Goal: Communication & Community: Answer question/provide support

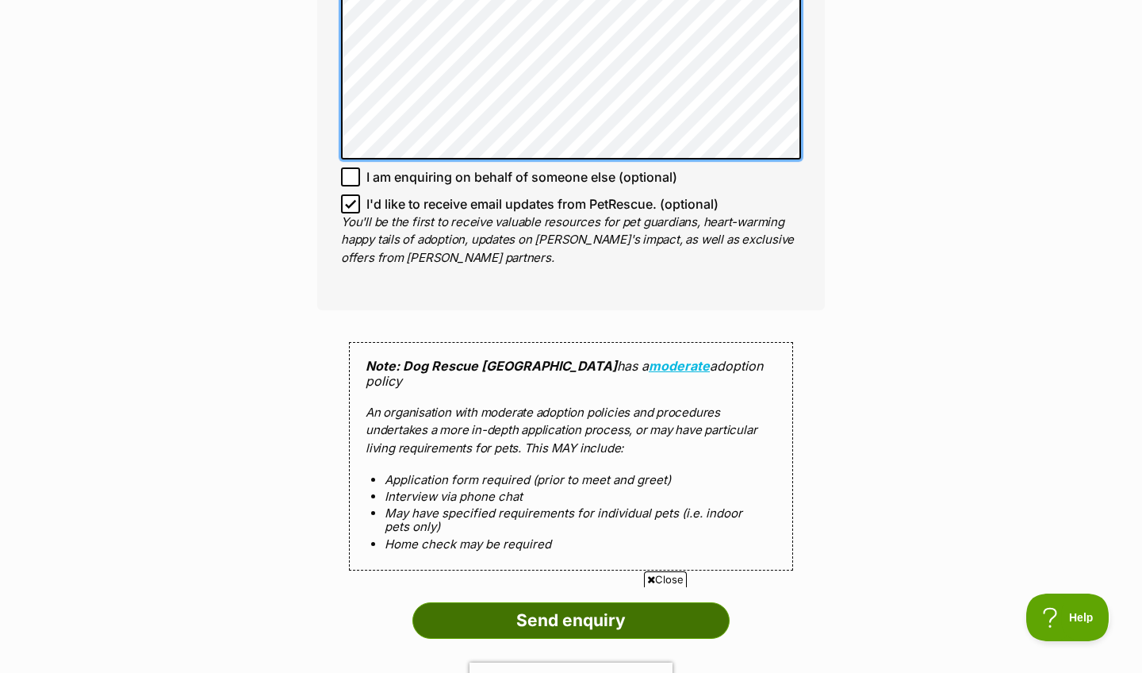
scroll to position [1303, 0]
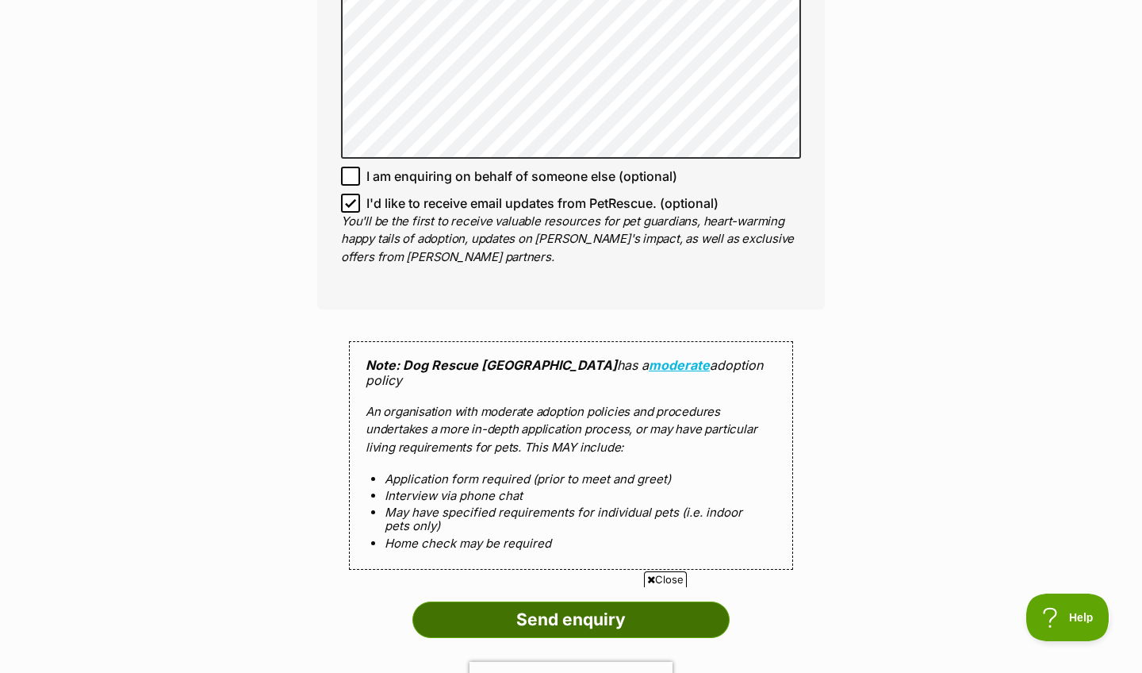
click at [583, 601] on input "Send enquiry" at bounding box center [571, 619] width 317 height 36
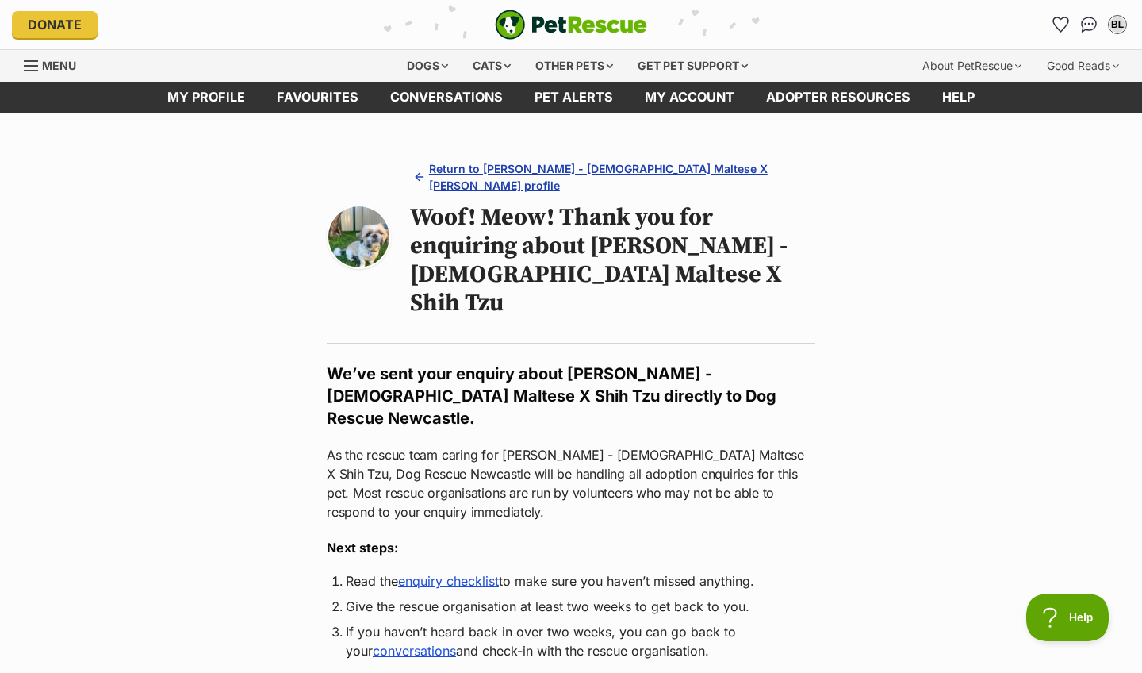
click at [465, 170] on span "Return to Harry - 2 Year Old Maltese X Shih Tzu's profile" at bounding box center [619, 176] width 380 height 33
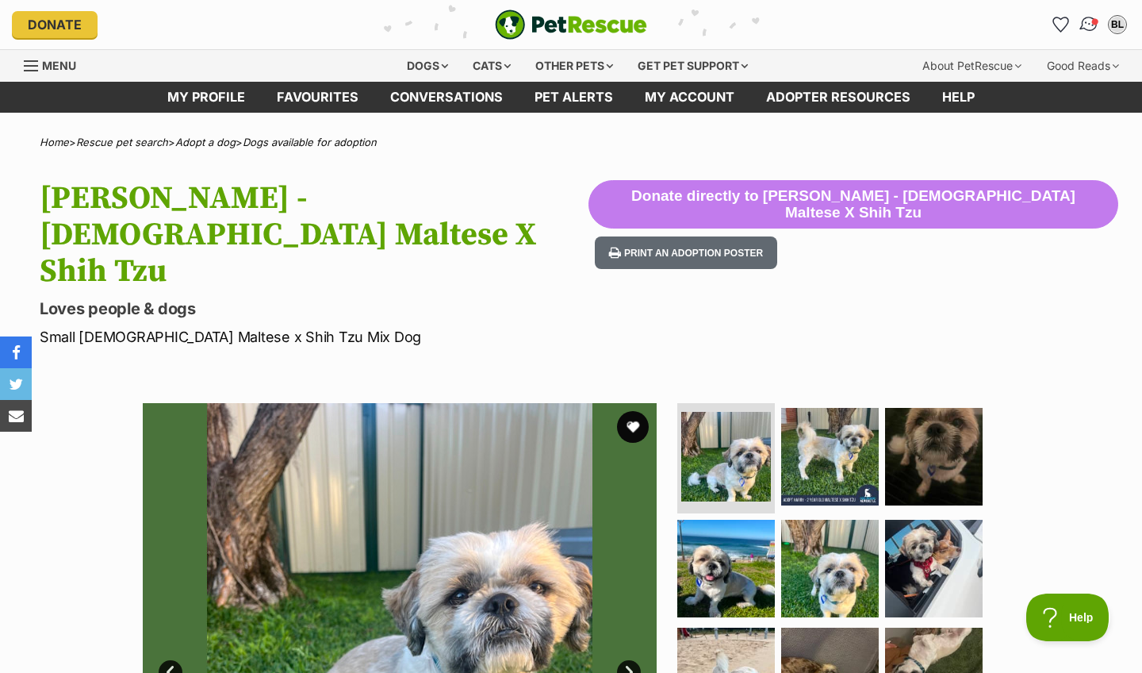
click at [1091, 25] on img "Conversations" at bounding box center [1089, 24] width 21 height 21
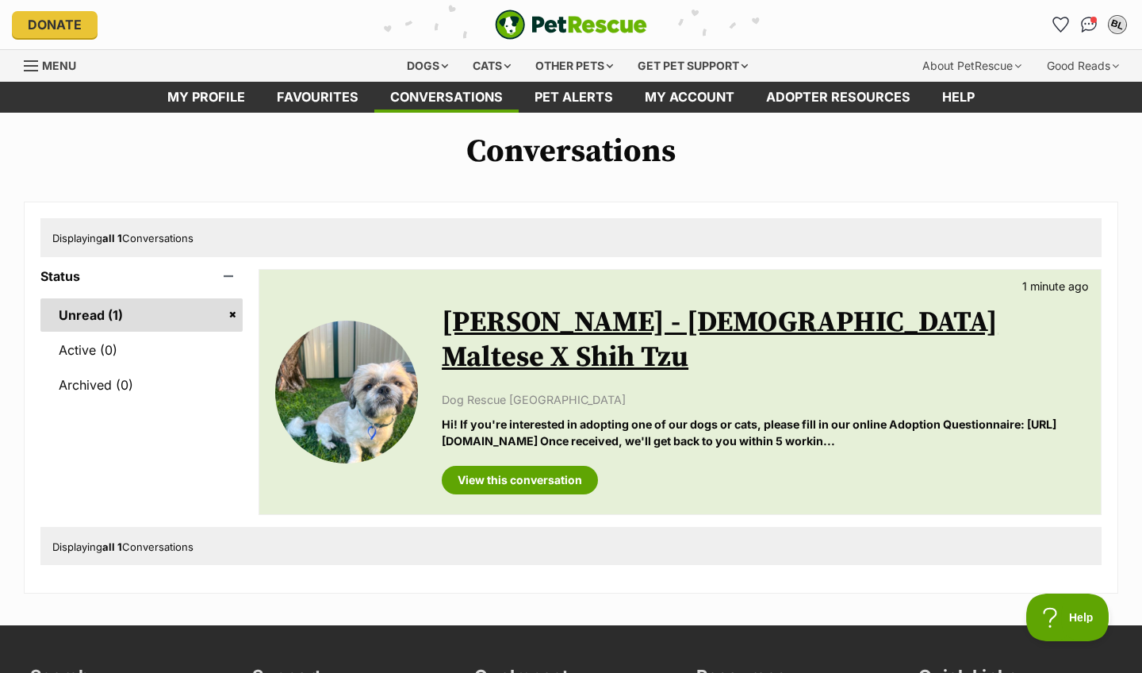
click at [1122, 25] on div "BL" at bounding box center [1117, 24] width 21 height 21
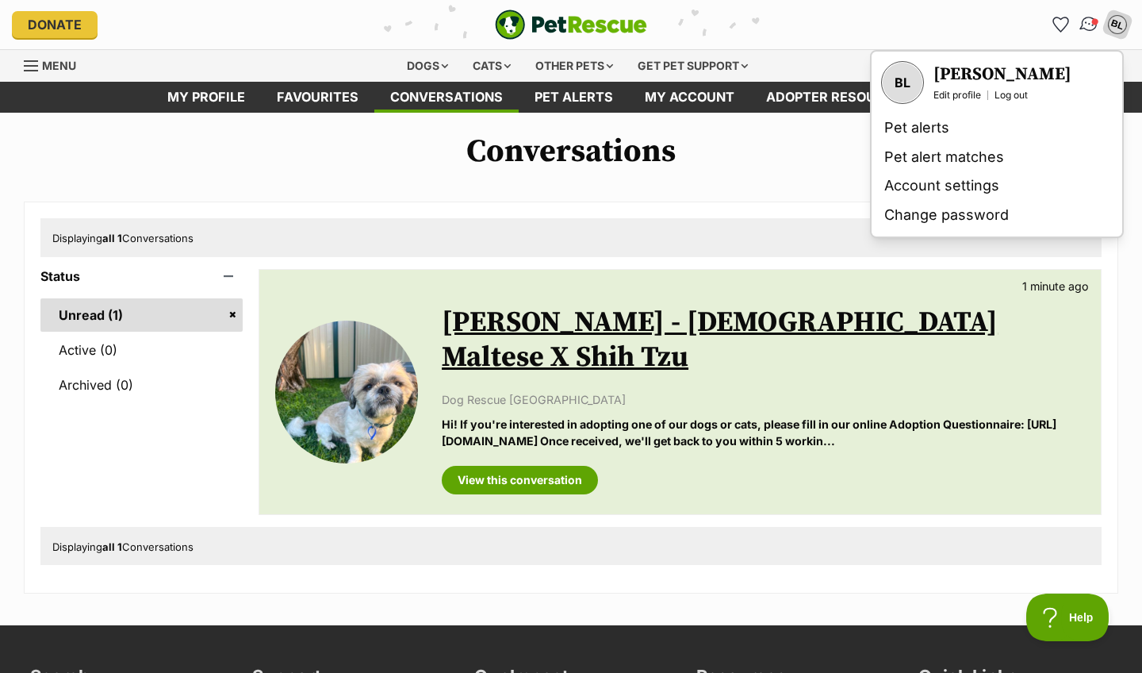
click at [1089, 24] on img "Conversations" at bounding box center [1089, 24] width 21 height 21
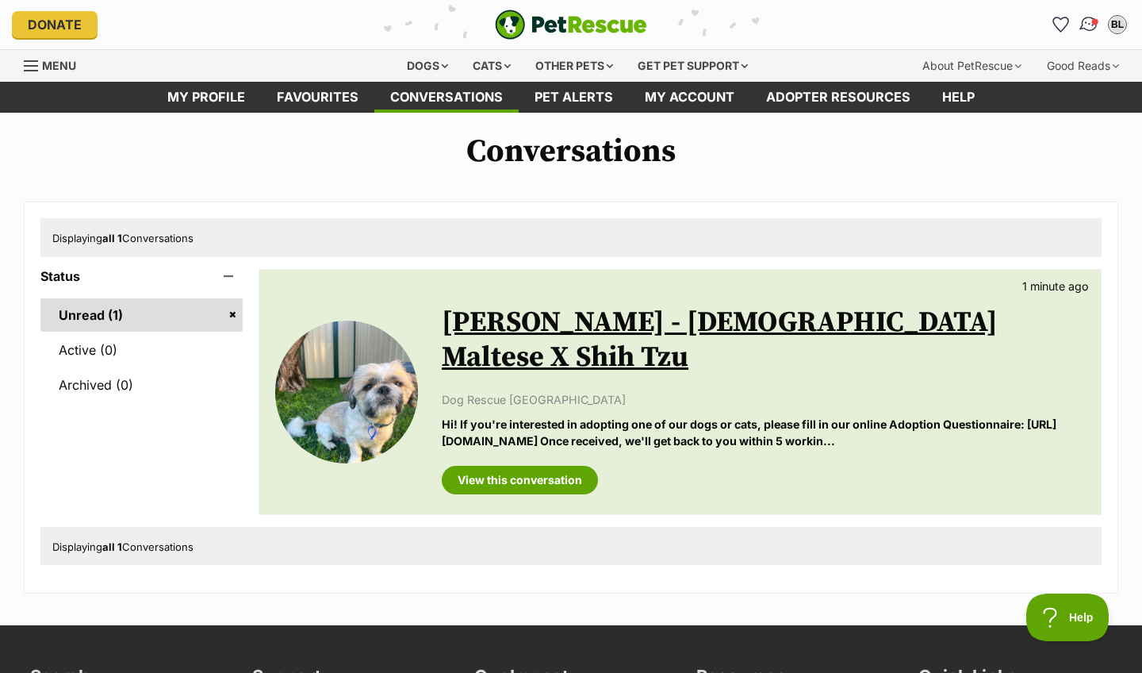
click at [1089, 24] on img "Conversations" at bounding box center [1089, 24] width 21 height 21
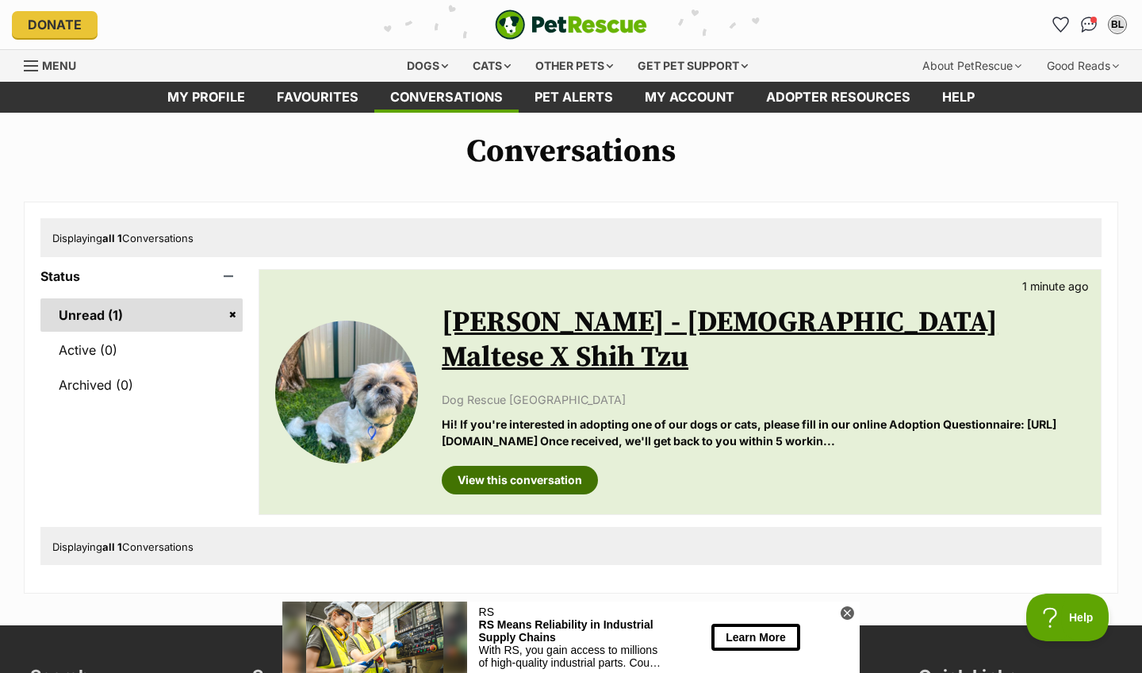
click at [516, 466] on link "View this conversation" at bounding box center [520, 480] width 156 height 29
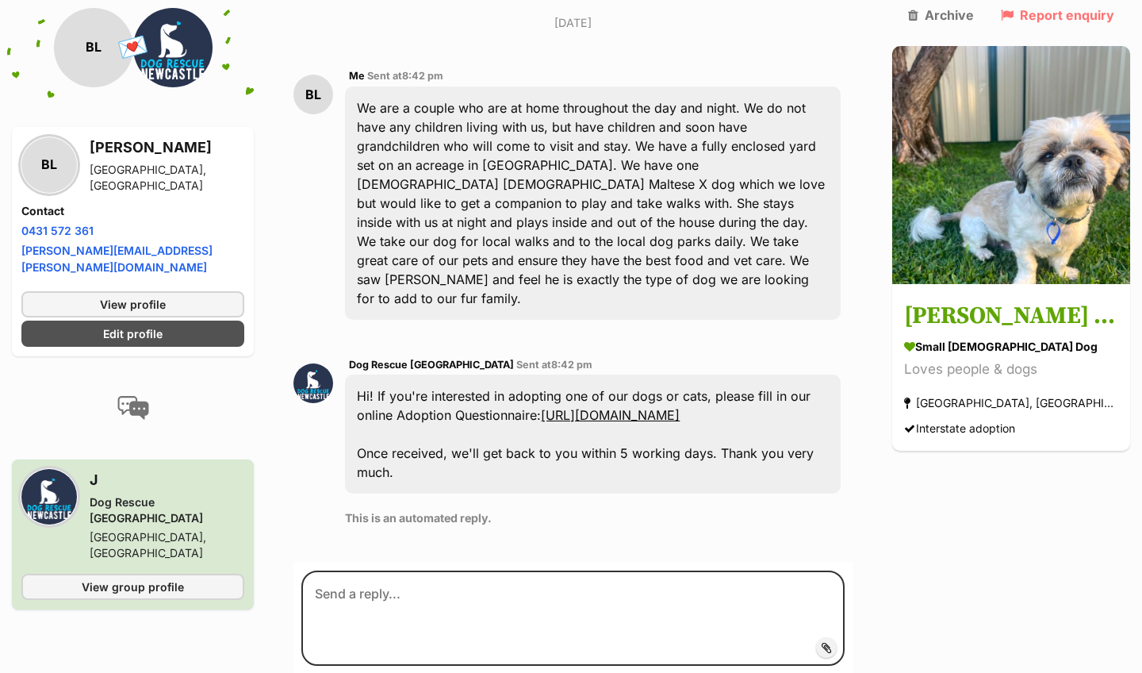
scroll to position [441, 0]
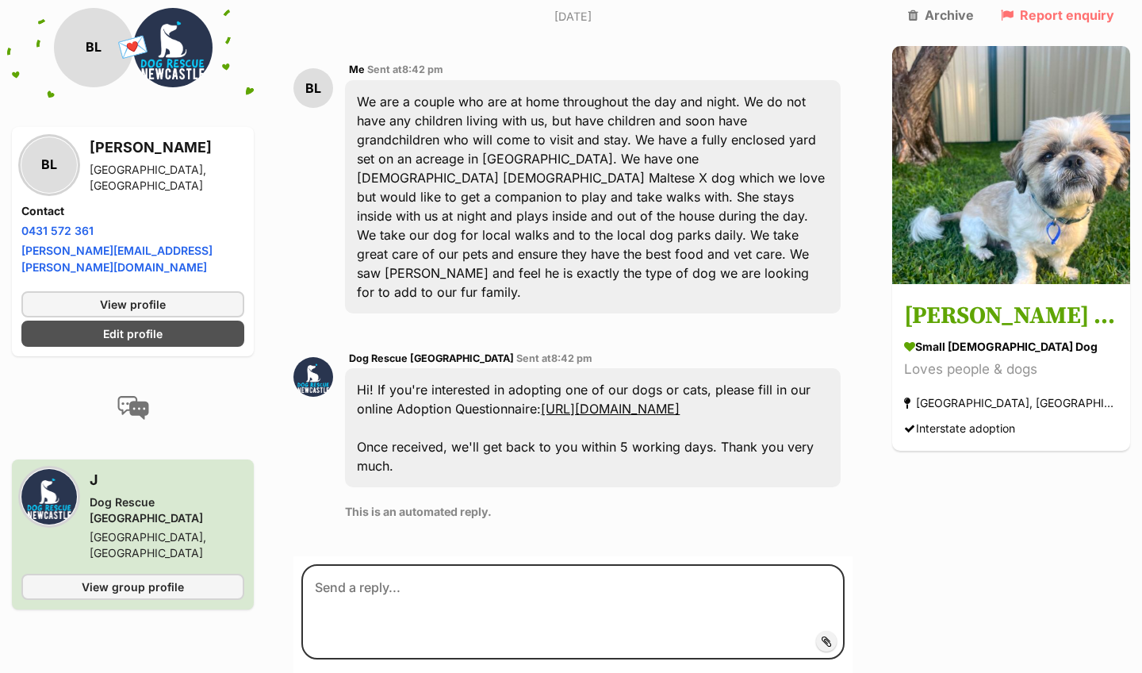
click at [680, 401] on link "[URL][DOMAIN_NAME]" at bounding box center [610, 409] width 139 height 16
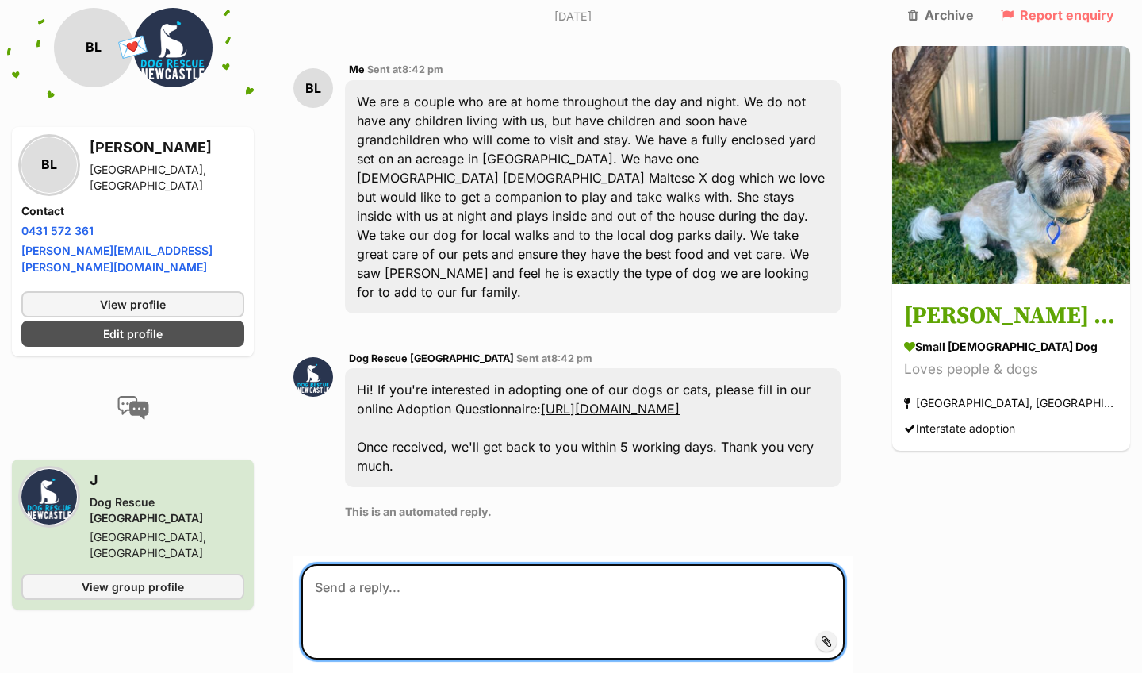
click at [429, 564] on textarea at bounding box center [572, 611] width 543 height 95
type textarea "Adoption Form completed and submitted."
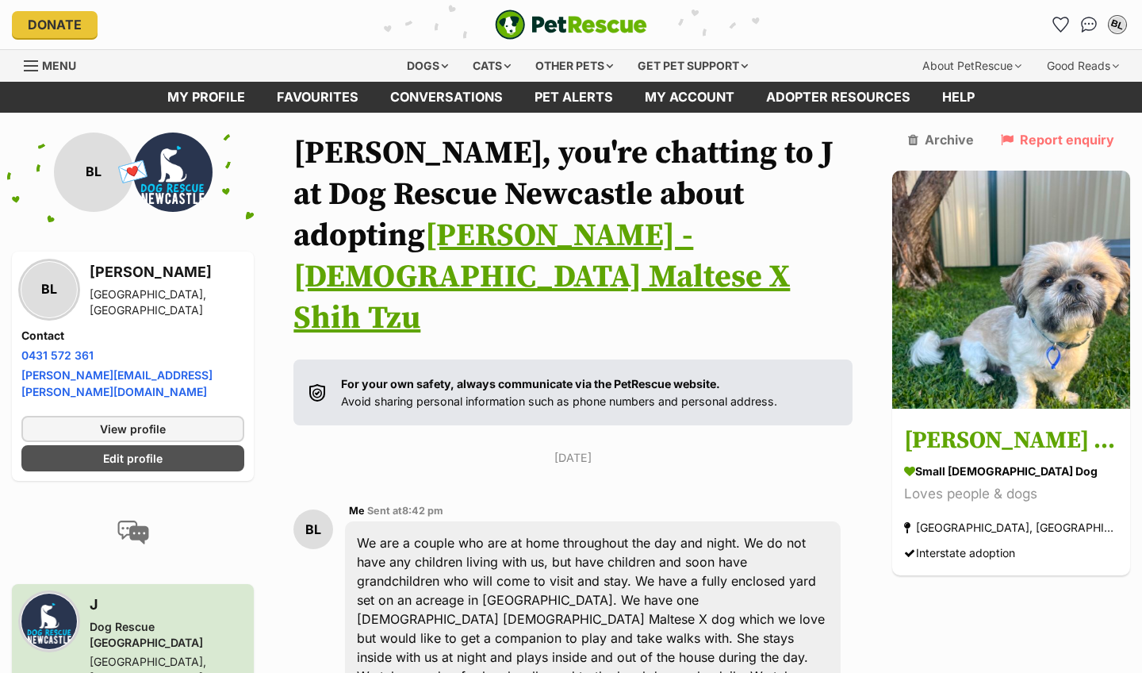
click at [1116, 27] on div "BL" at bounding box center [1117, 24] width 21 height 21
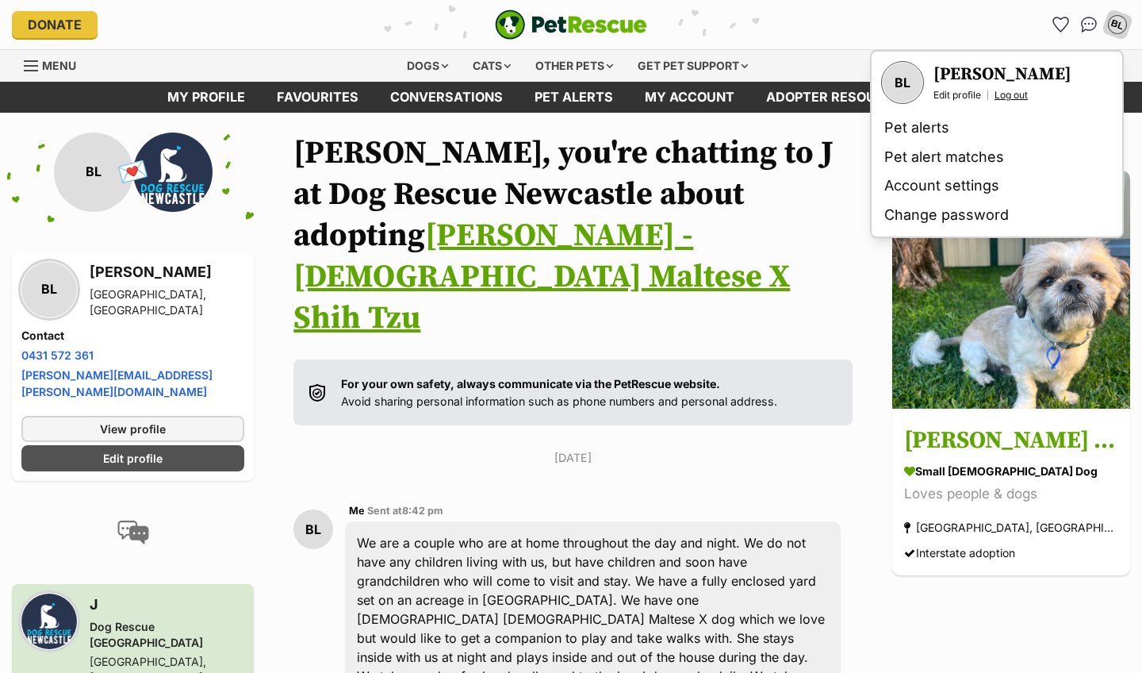
click at [1019, 93] on link "Log out" at bounding box center [1011, 95] width 33 height 13
